Goal: Transaction & Acquisition: Purchase product/service

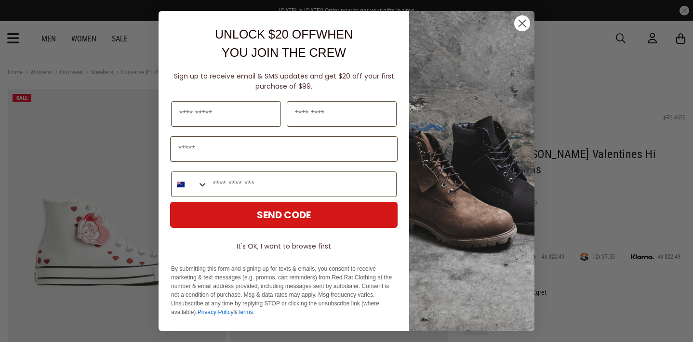
click at [528, 16] on icon "Close dialog" at bounding box center [522, 23] width 17 height 17
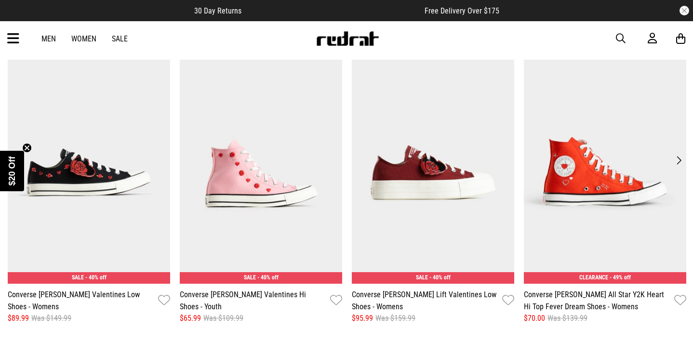
scroll to position [1174, 0]
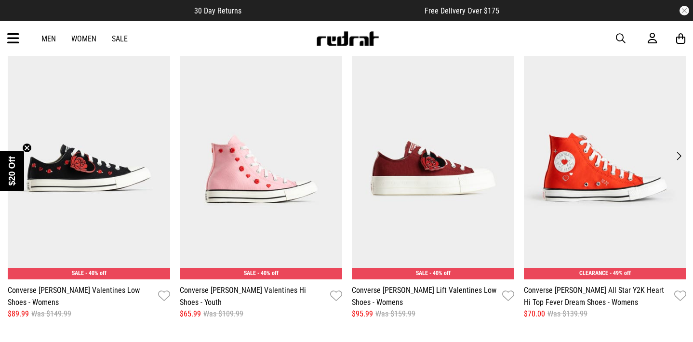
click at [679, 158] on button "Next" at bounding box center [679, 156] width 13 height 14
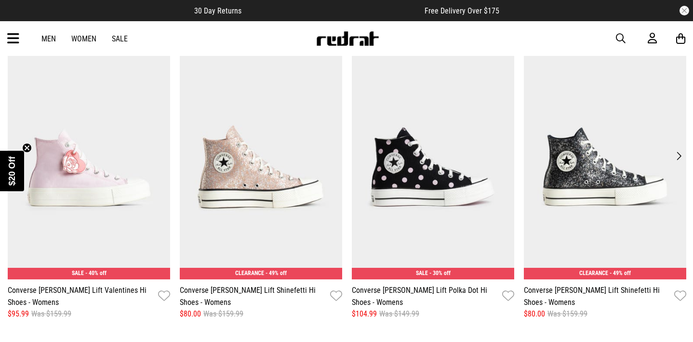
click at [678, 156] on button "Next" at bounding box center [679, 156] width 13 height 14
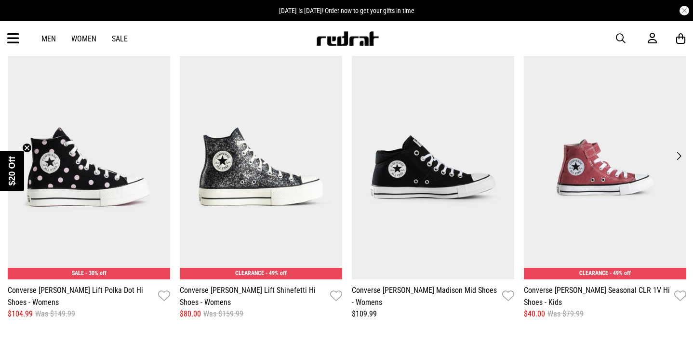
click at [678, 156] on button "Next" at bounding box center [679, 156] width 13 height 14
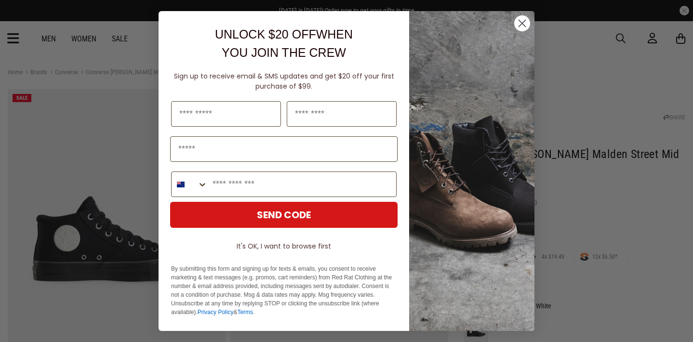
click at [521, 21] on circle "Close dialog" at bounding box center [523, 23] width 16 height 16
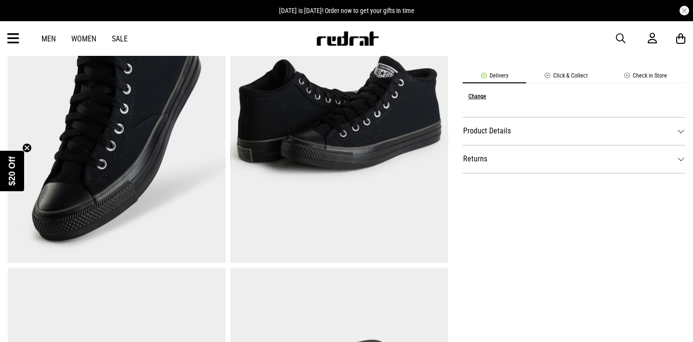
scroll to position [431, 0]
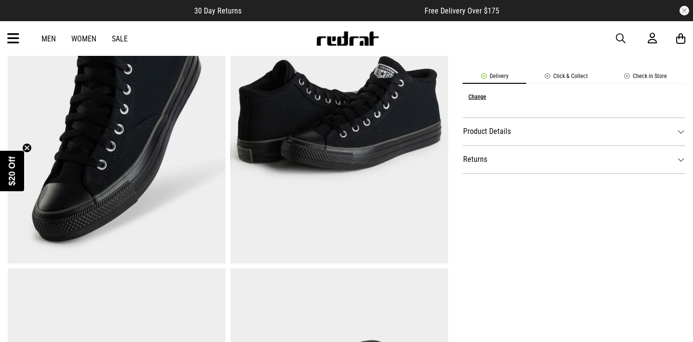
click at [490, 140] on dt "Product Details" at bounding box center [574, 132] width 223 height 28
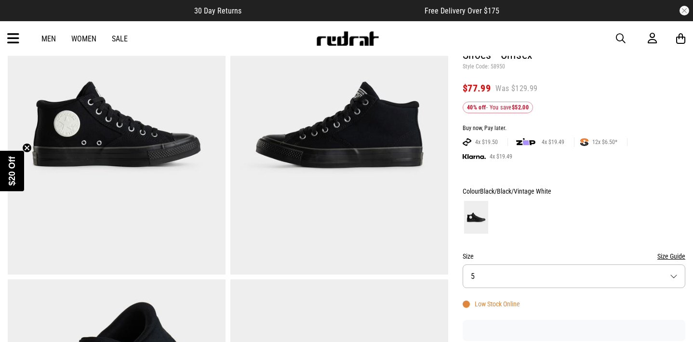
scroll to position [0, 0]
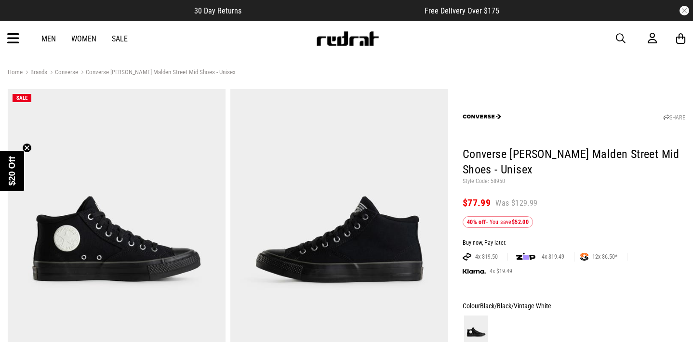
click at [120, 35] on link "Sale" at bounding box center [120, 38] width 16 height 9
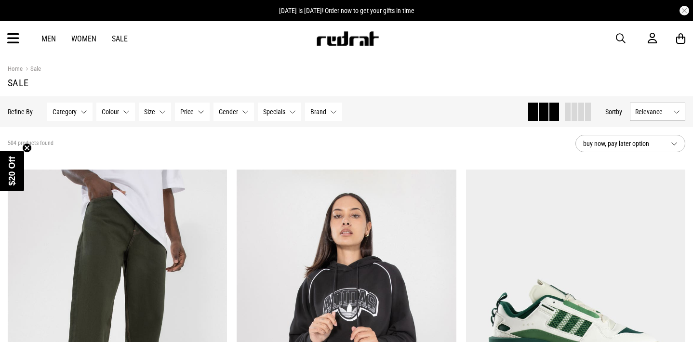
click at [324, 116] on button "Brand None selected" at bounding box center [323, 112] width 37 height 18
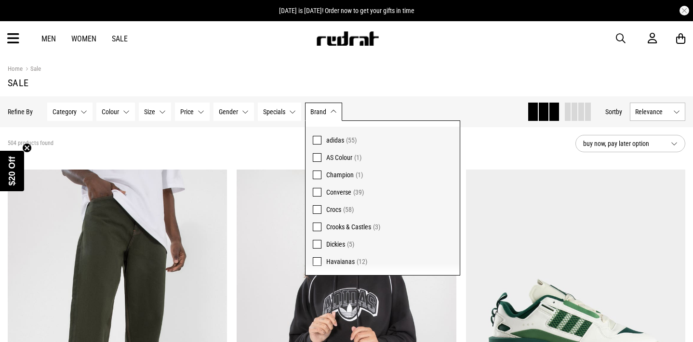
scroll to position [22, 0]
click at [318, 193] on span at bounding box center [317, 191] width 9 height 9
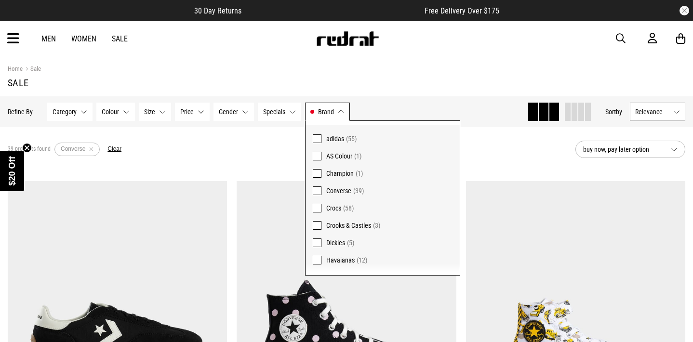
click at [270, 156] on div "39 products found Active Filters Converse Clear" at bounding box center [288, 149] width 560 height 29
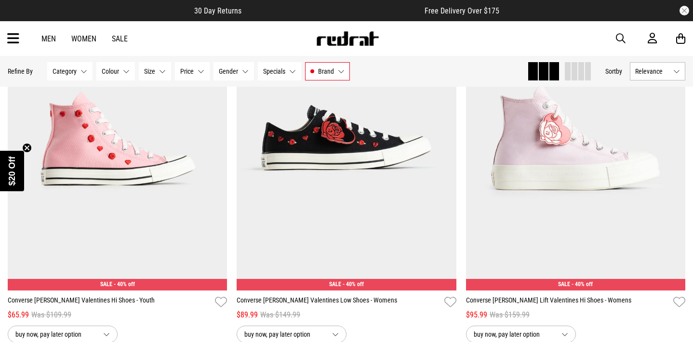
scroll to position [1338, 0]
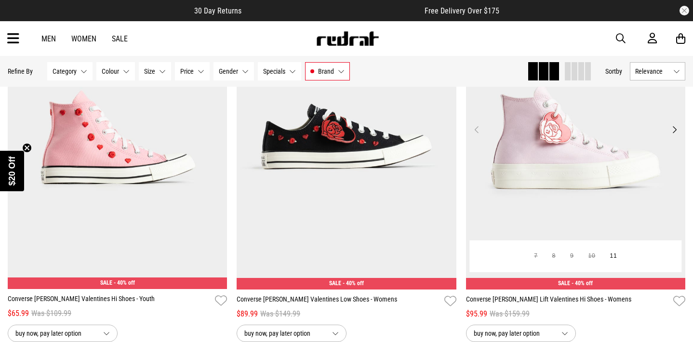
click at [677, 132] on button "Next" at bounding box center [675, 130] width 12 height 12
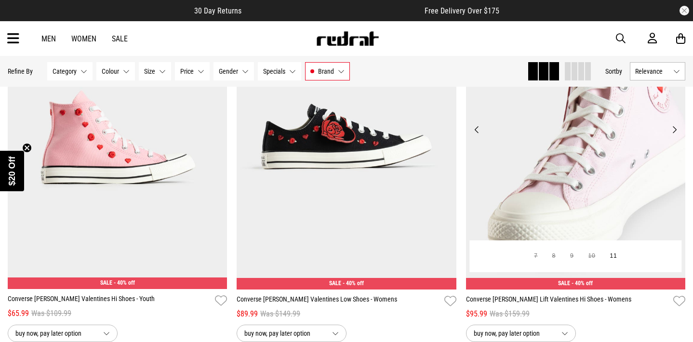
click at [677, 132] on button "Next" at bounding box center [675, 130] width 12 height 12
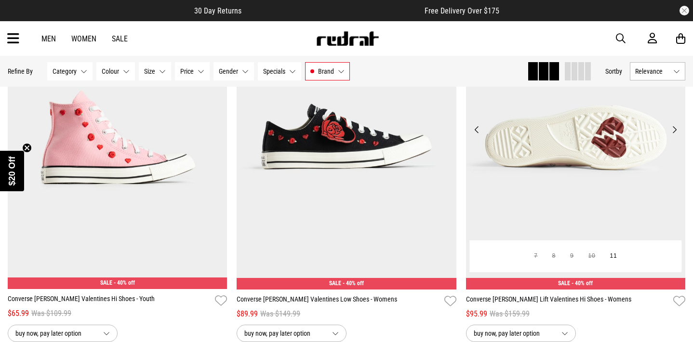
click at [677, 132] on button "Next" at bounding box center [675, 130] width 12 height 12
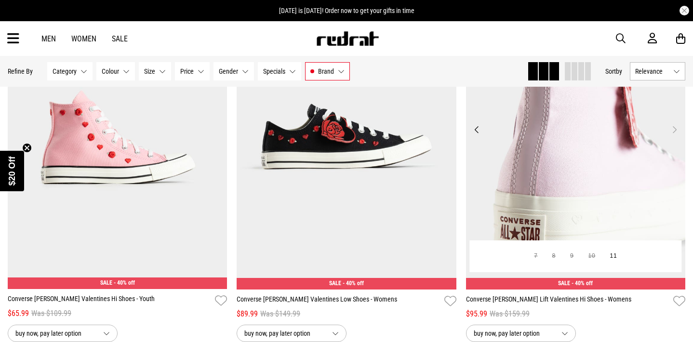
click at [677, 132] on button "Next" at bounding box center [675, 130] width 12 height 12
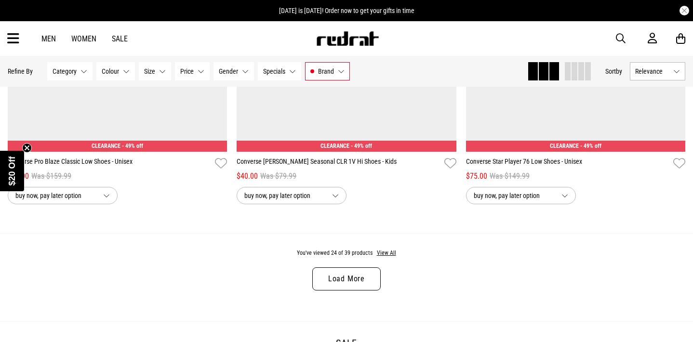
scroll to position [2994, 0]
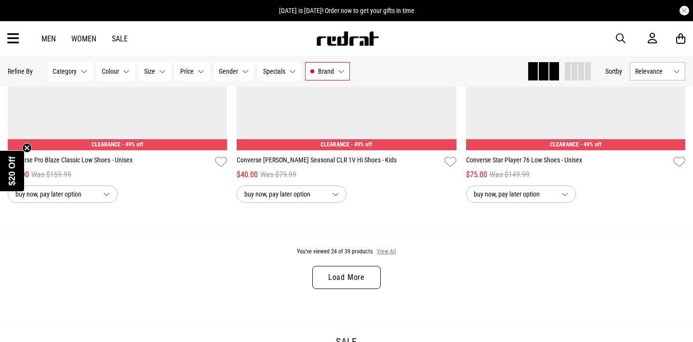
click at [389, 251] on button "View All" at bounding box center [387, 252] width 20 height 9
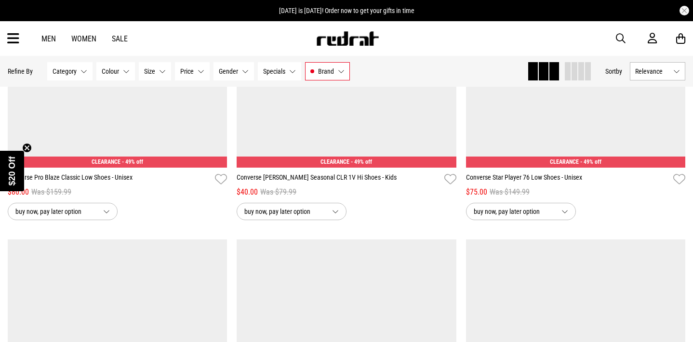
scroll to position [2709, 0]
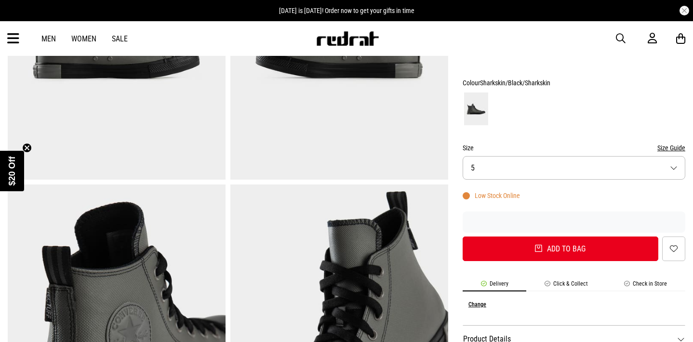
scroll to position [210, 0]
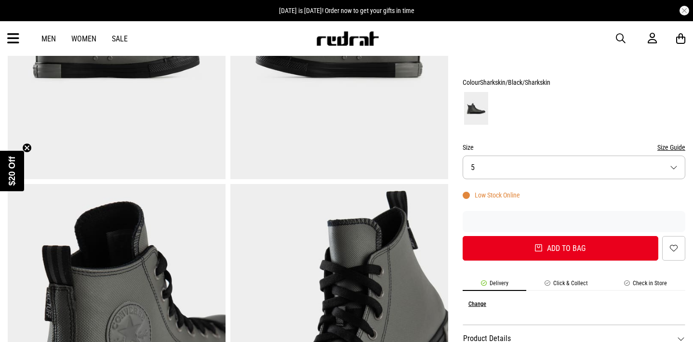
click at [505, 166] on button "Size 5" at bounding box center [574, 168] width 223 height 24
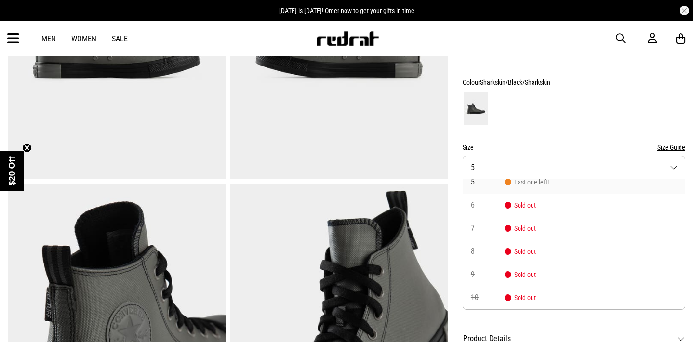
scroll to position [0, 0]
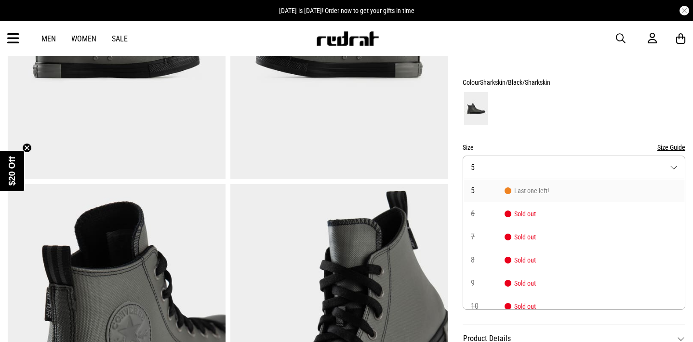
click at [559, 102] on div at bounding box center [574, 109] width 223 height 36
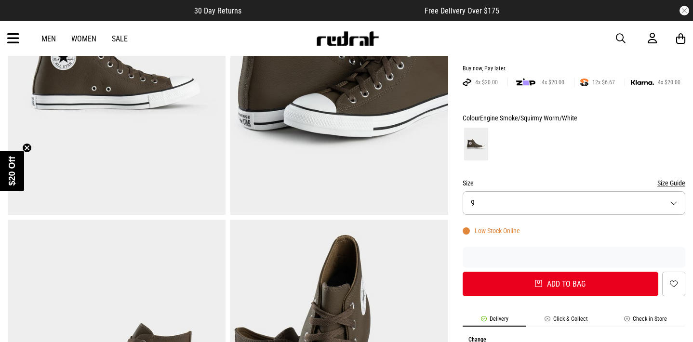
click at [552, 204] on button "Size 9" at bounding box center [574, 203] width 223 height 24
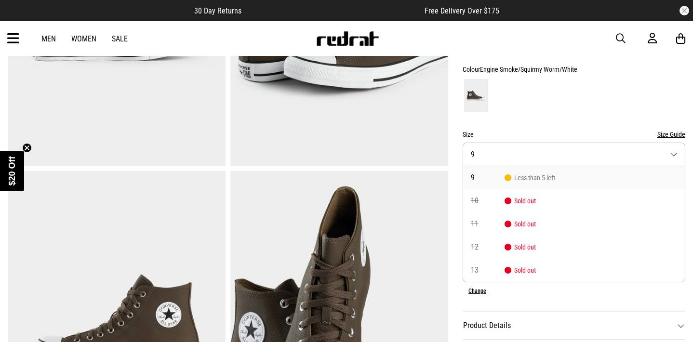
scroll to position [227, 0]
